Goal: Check status: Check status

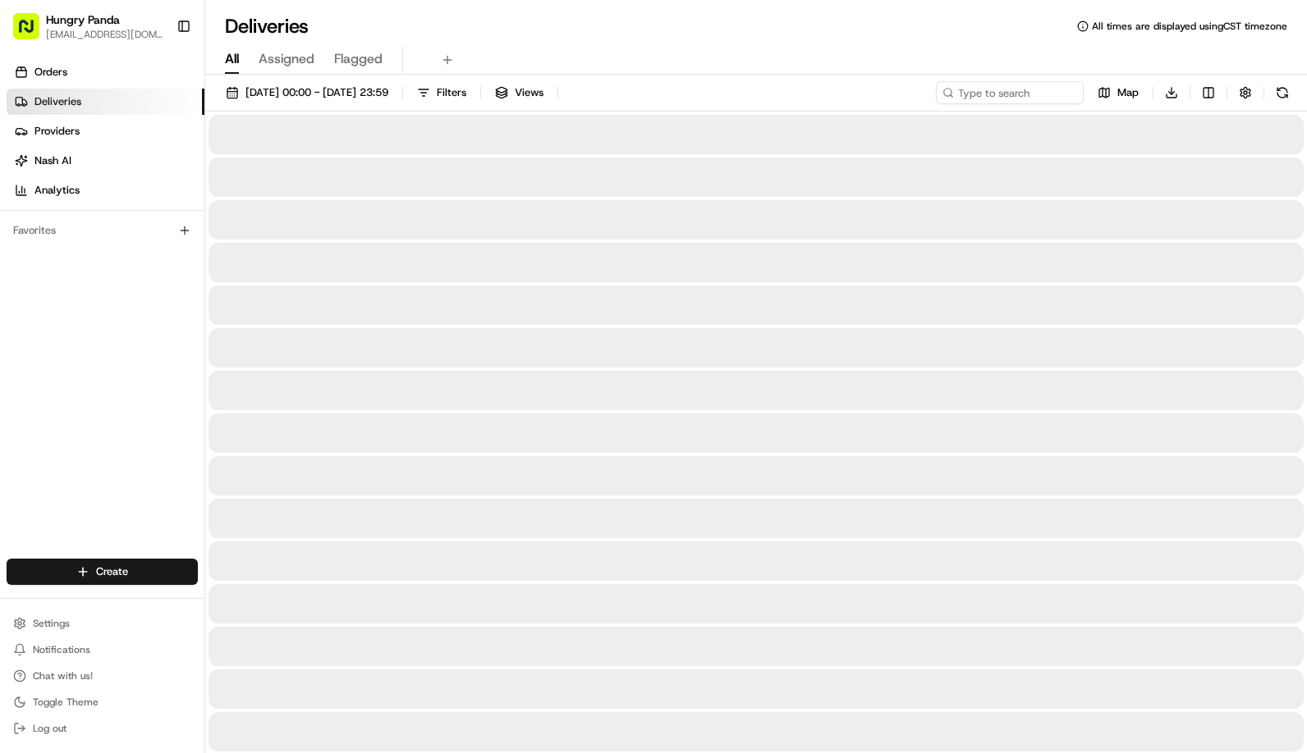
drag, startPoint x: 588, startPoint y: 222, endPoint x: 938, endPoint y: 80, distance: 378.1
click at [600, 215] on div at bounding box center [755, 219] width 1095 height 39
click at [987, 84] on input at bounding box center [984, 92] width 197 height 23
paste input "56811640"
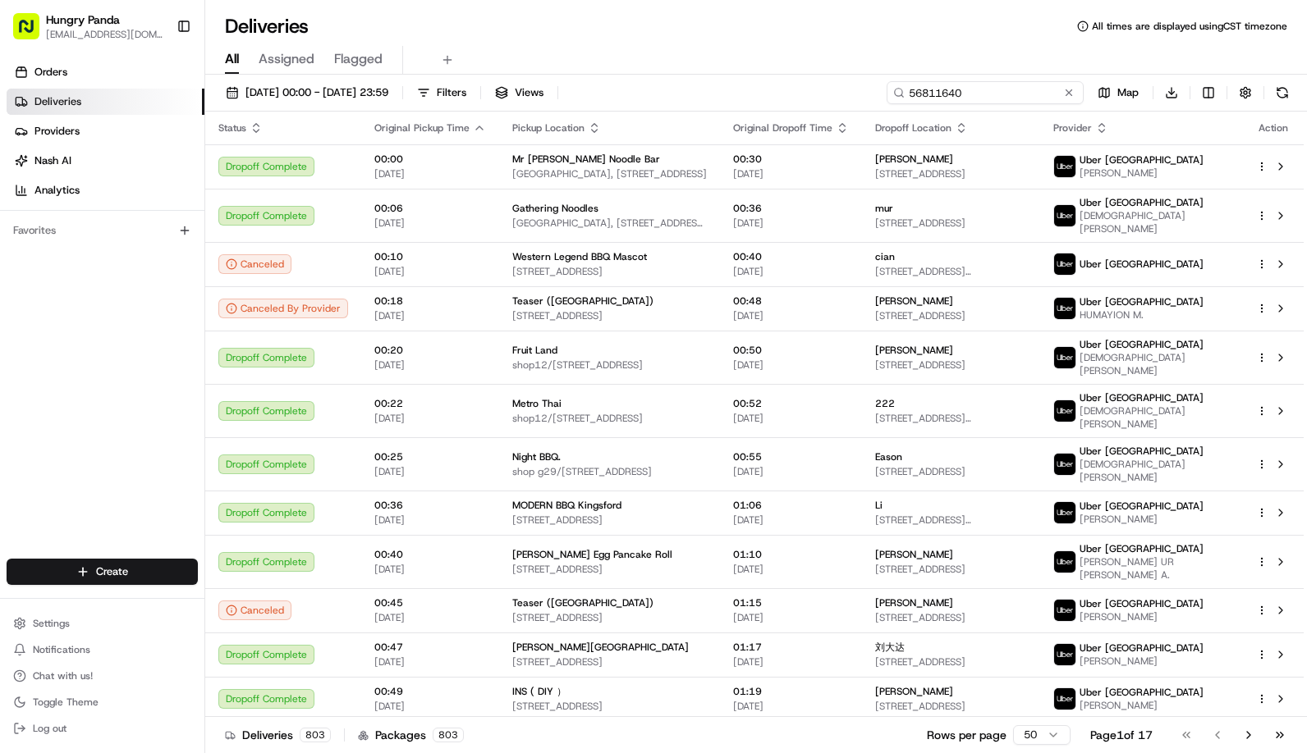
type input "56811640"
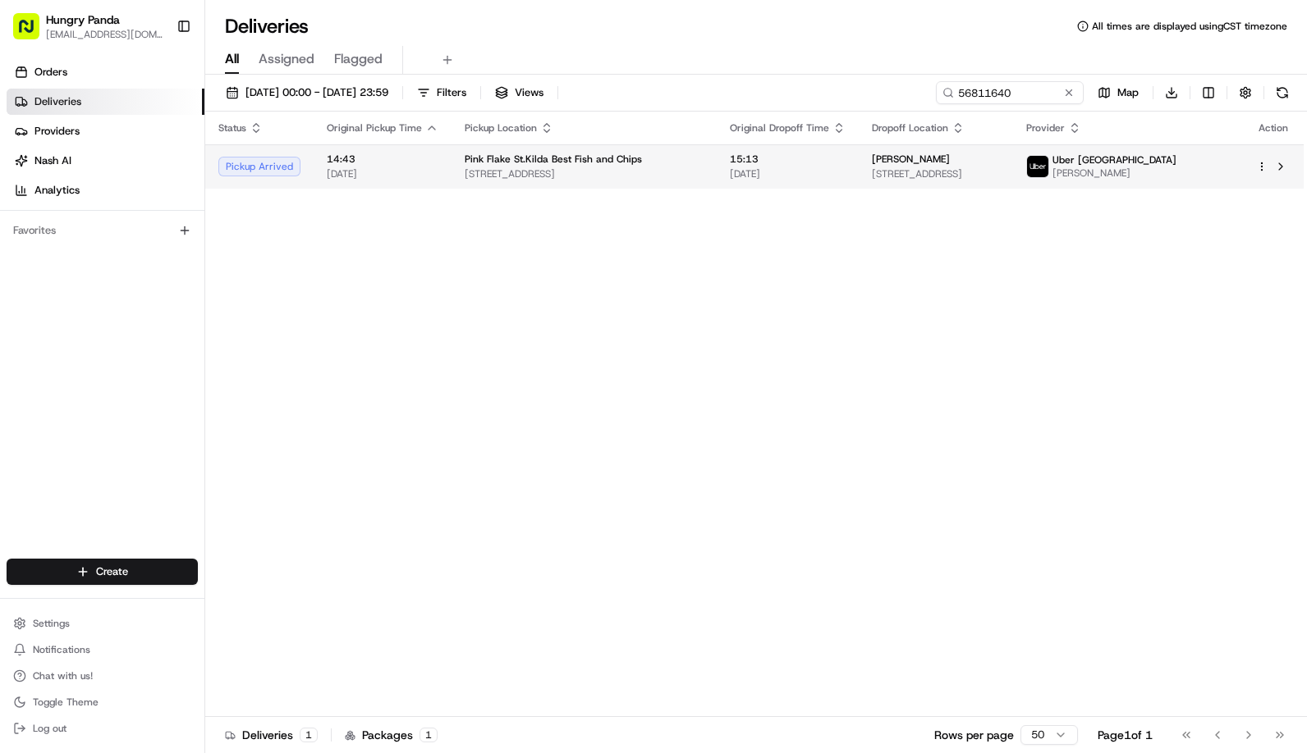
click at [530, 153] on span "Pink Flake St.Kilda Best Fish and Chips" at bounding box center [553, 159] width 177 height 13
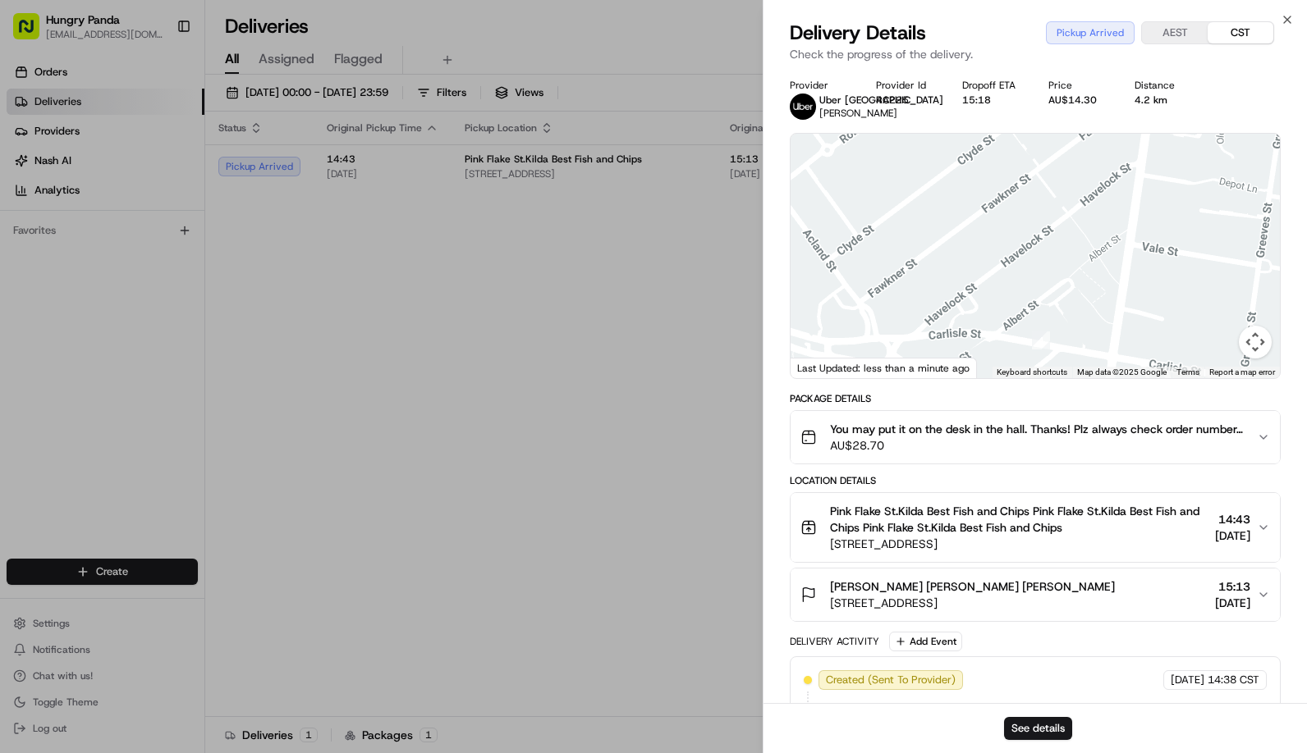
drag, startPoint x: 1010, startPoint y: 304, endPoint x: 1065, endPoint y: 228, distance: 92.9
click at [1065, 228] on div at bounding box center [1034, 256] width 489 height 245
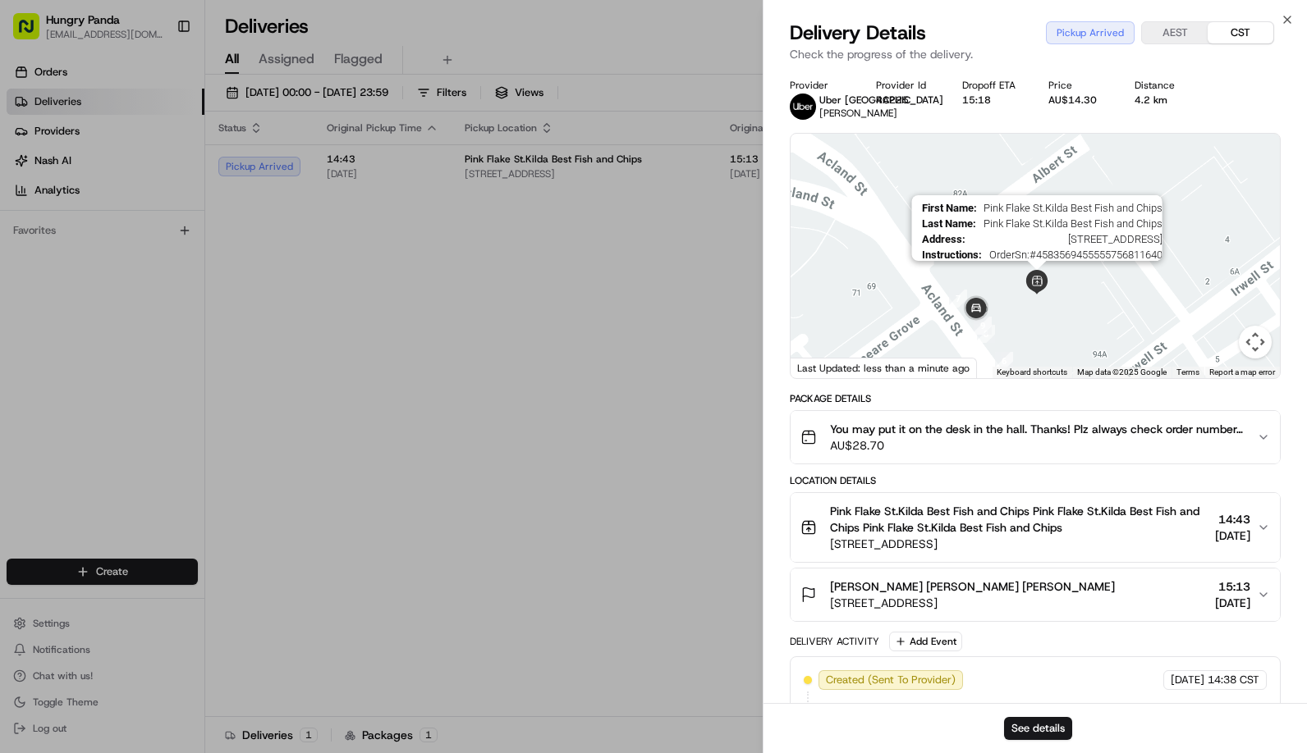
drag, startPoint x: 1038, startPoint y: 299, endPoint x: 1049, endPoint y: 280, distance: 21.7
click at [1049, 280] on img at bounding box center [1036, 282] width 25 height 25
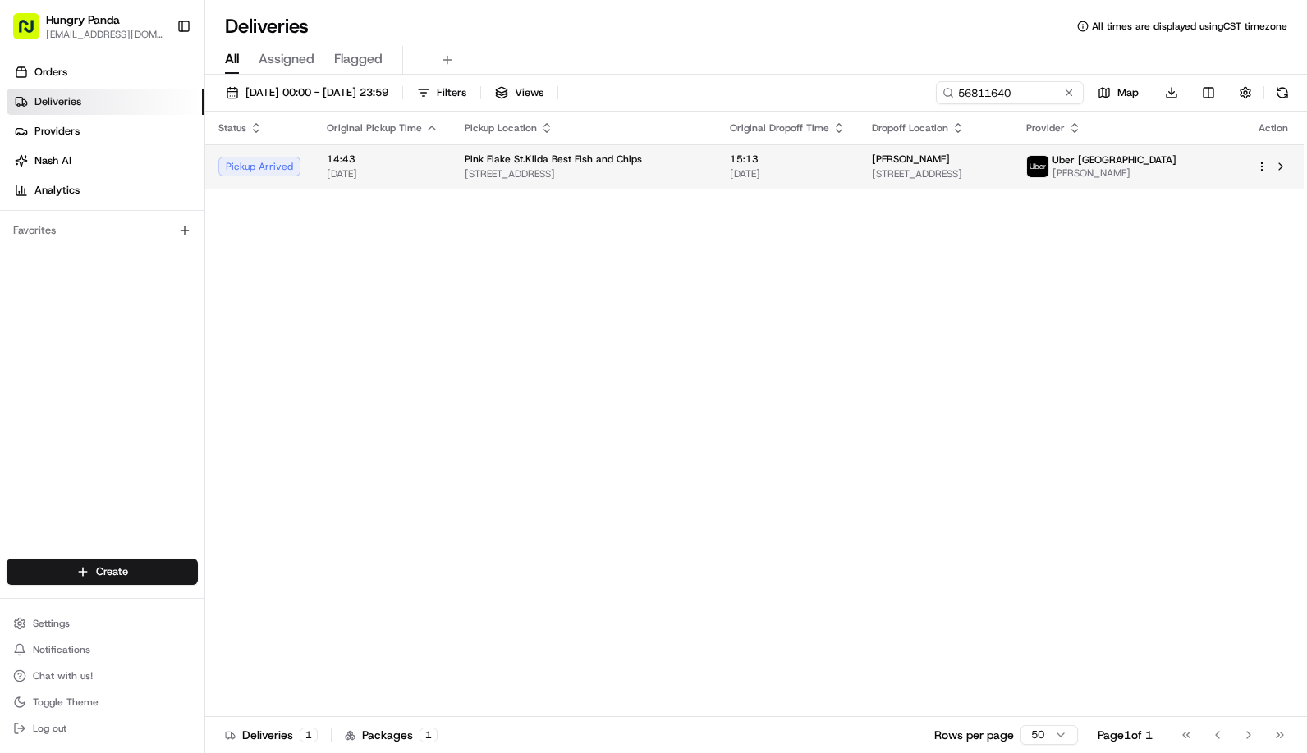
click at [937, 177] on span "[STREET_ADDRESS]" at bounding box center [936, 173] width 129 height 13
click at [873, 176] on span "[STREET_ADDRESS]" at bounding box center [937, 173] width 128 height 13
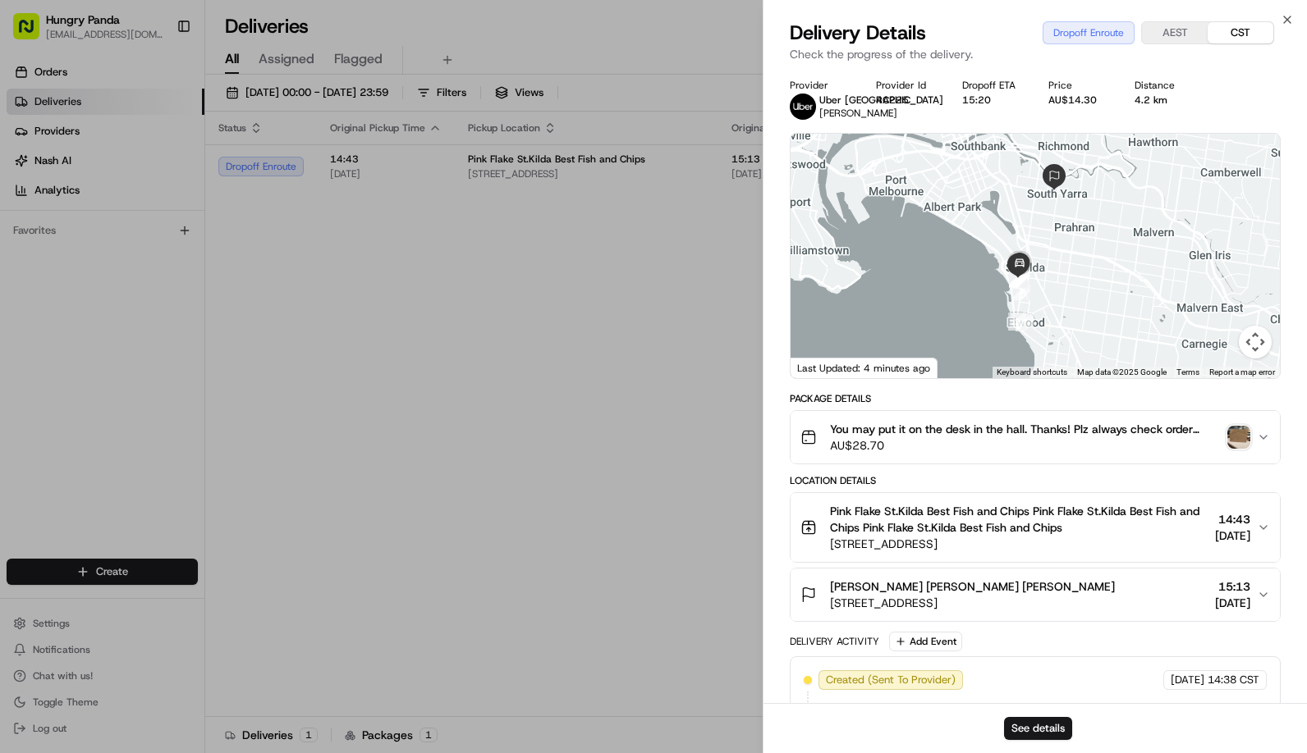
click at [1237, 438] on img "button" at bounding box center [1238, 437] width 23 height 23
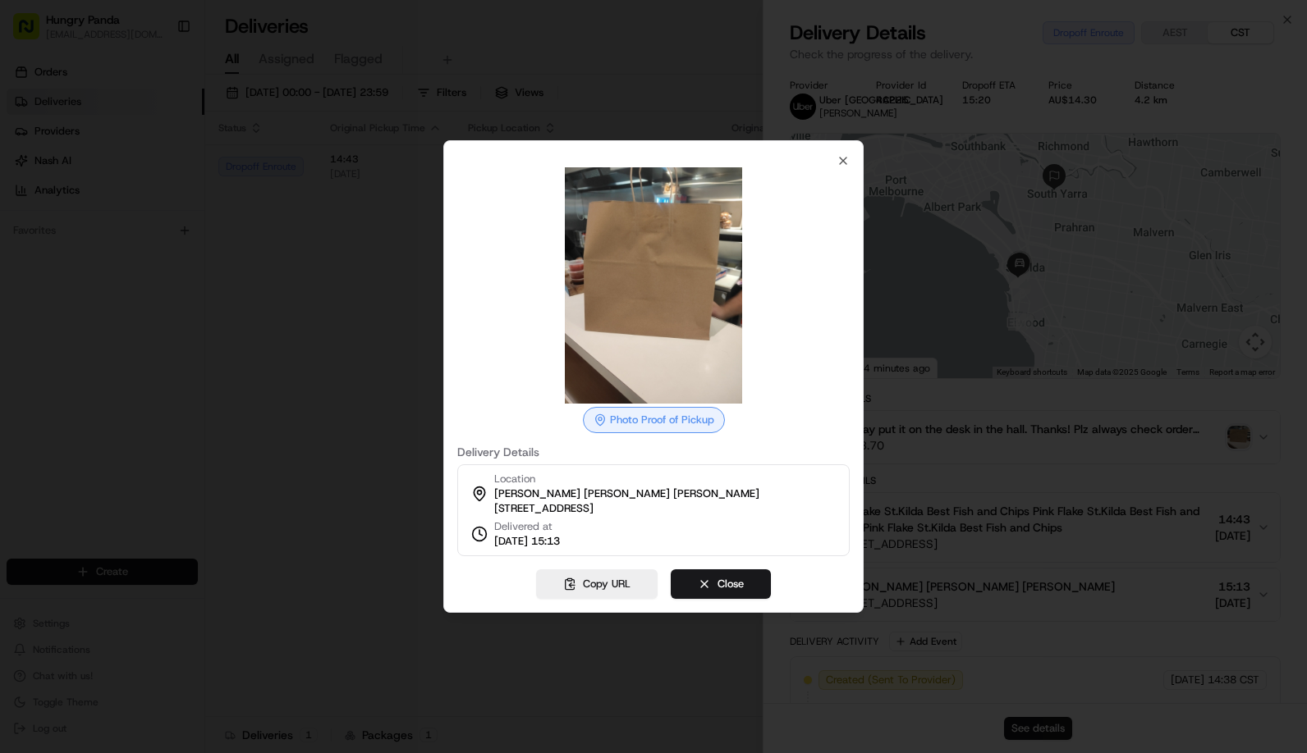
click at [1028, 382] on div at bounding box center [653, 376] width 1307 height 753
